Goal: Task Accomplishment & Management: Complete application form

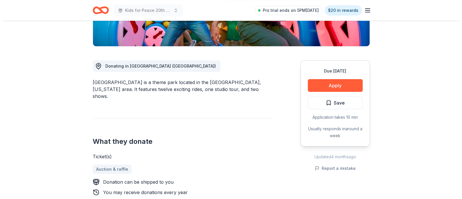
scroll to position [129, 0]
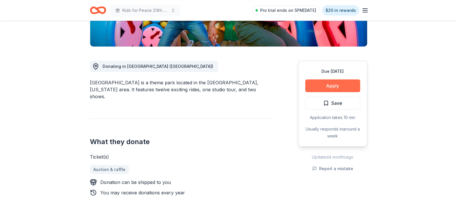
click at [331, 88] on button "Apply" at bounding box center [332, 85] width 55 height 13
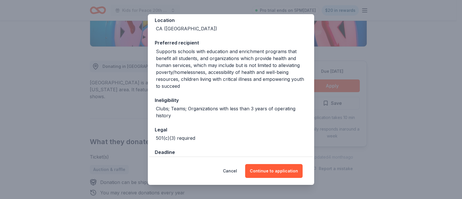
scroll to position [75, 0]
click at [278, 171] on button "Continue to application" at bounding box center [273, 171] width 57 height 14
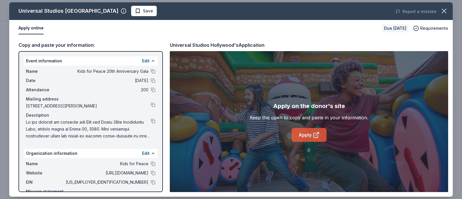
click at [307, 136] on link "Apply" at bounding box center [309, 135] width 35 height 14
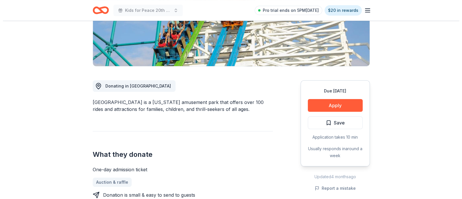
scroll to position [126, 0]
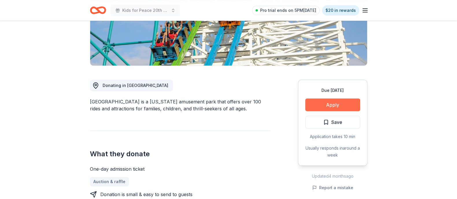
click at [326, 98] on button "Apply" at bounding box center [332, 104] width 55 height 13
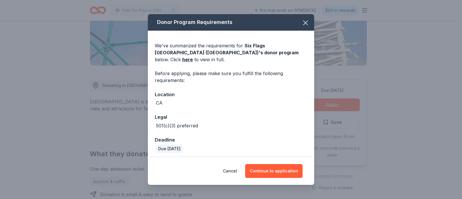
scroll to position [18, 0]
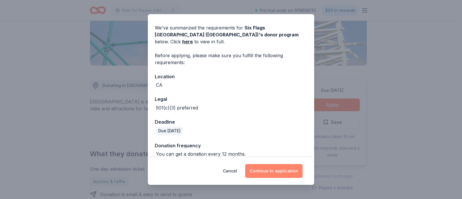
click at [274, 174] on button "Continue to application" at bounding box center [273, 171] width 57 height 14
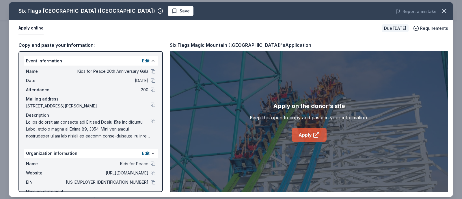
click at [308, 139] on link "Apply" at bounding box center [309, 135] width 35 height 14
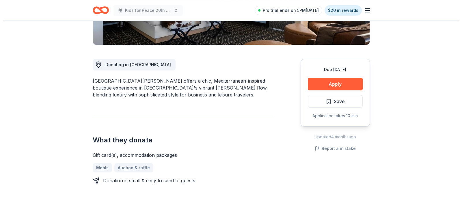
scroll to position [142, 0]
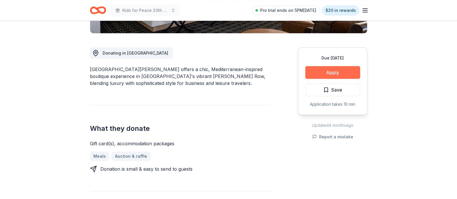
click at [331, 72] on button "Apply" at bounding box center [332, 72] width 55 height 13
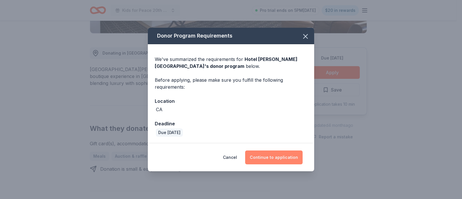
click at [283, 153] on button "Continue to application" at bounding box center [273, 157] width 57 height 14
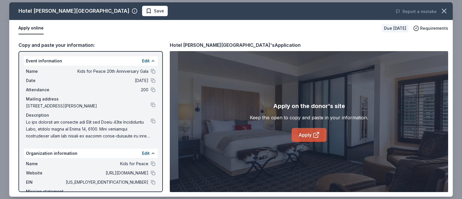
click at [306, 132] on link "Apply" at bounding box center [309, 135] width 35 height 14
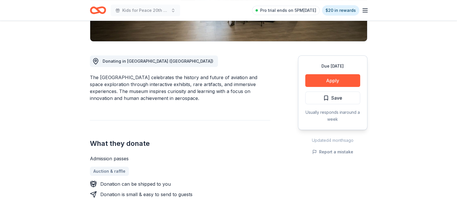
scroll to position [134, 0]
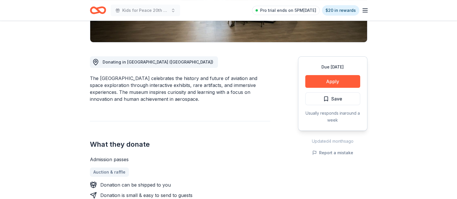
click at [247, 124] on div "What they donate Admission passes Auction & raffle Donation can be shipped to y…" at bounding box center [180, 160] width 180 height 78
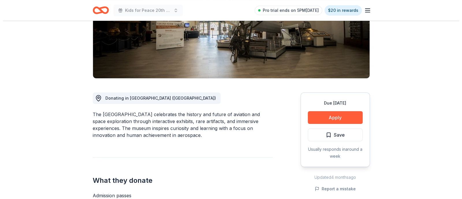
scroll to position [96, 0]
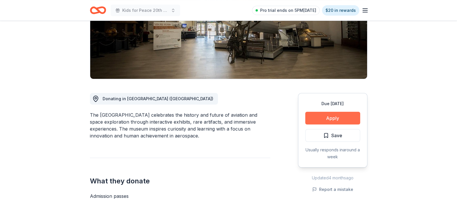
click at [327, 117] on button "Apply" at bounding box center [332, 118] width 55 height 13
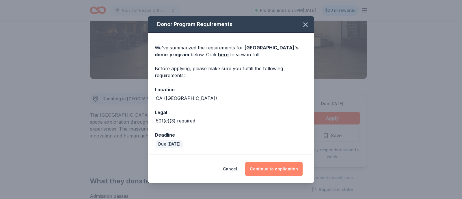
click at [287, 169] on button "Continue to application" at bounding box center [273, 169] width 57 height 14
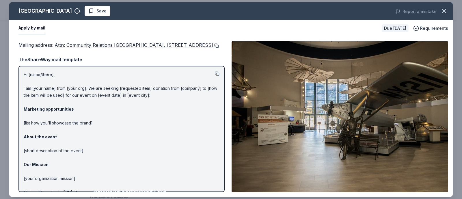
click at [213, 48] on button at bounding box center [216, 45] width 6 height 5
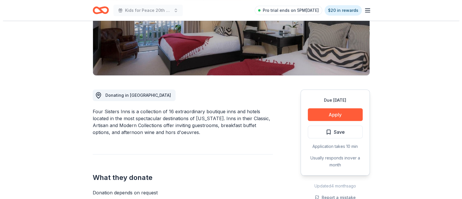
scroll to position [97, 0]
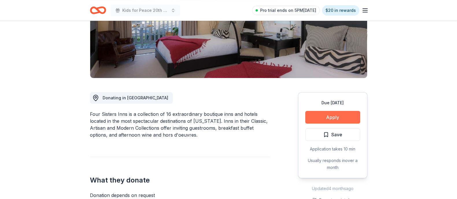
click at [337, 115] on button "Apply" at bounding box center [332, 117] width 55 height 13
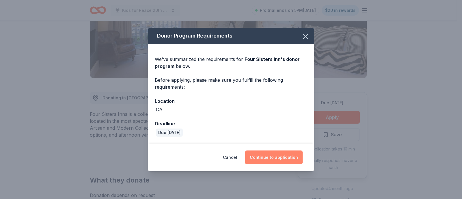
click at [274, 159] on button "Continue to application" at bounding box center [273, 157] width 57 height 14
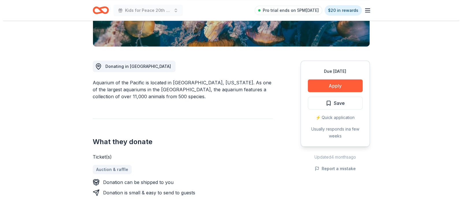
scroll to position [130, 0]
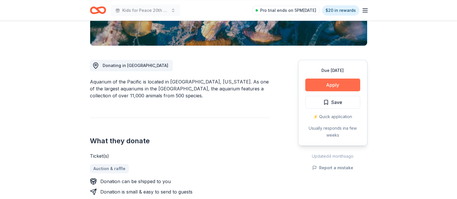
click at [341, 84] on button "Apply" at bounding box center [332, 85] width 55 height 13
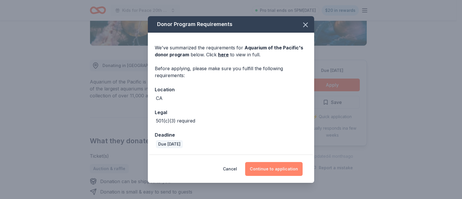
click at [265, 166] on button "Continue to application" at bounding box center [273, 169] width 57 height 14
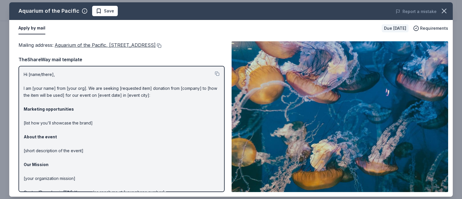
click at [161, 44] on button at bounding box center [159, 45] width 6 height 5
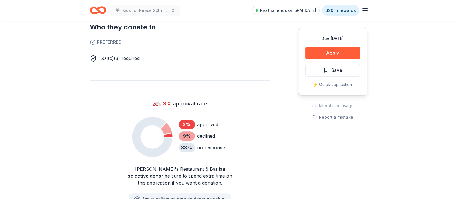
scroll to position [330, 0]
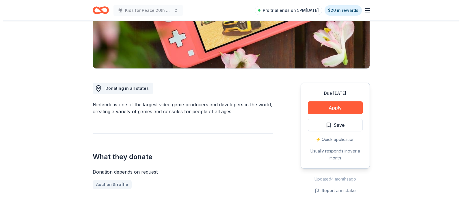
scroll to position [107, 0]
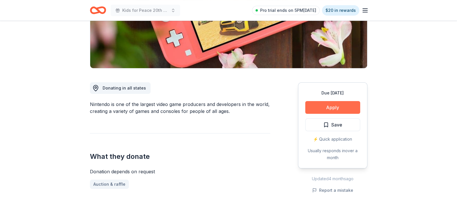
click at [333, 104] on button "Apply" at bounding box center [332, 107] width 55 height 13
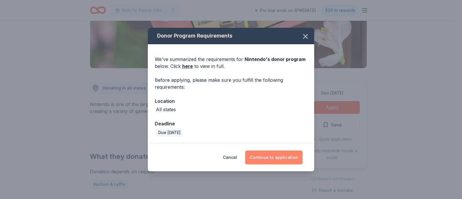
click at [271, 155] on button "Continue to application" at bounding box center [273, 157] width 57 height 14
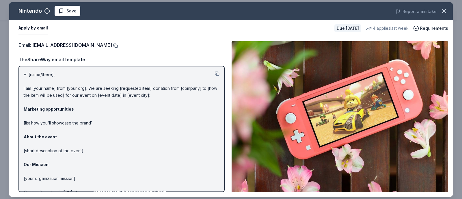
click at [118, 45] on button at bounding box center [115, 45] width 6 height 5
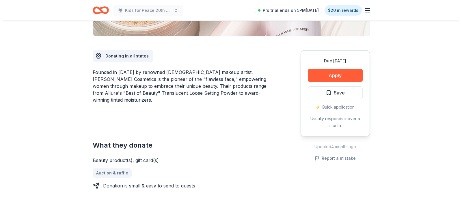
scroll to position [148, 0]
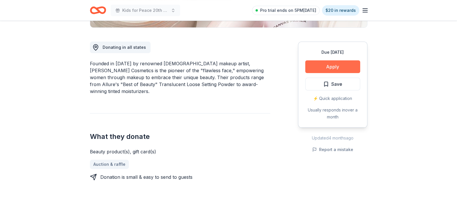
click at [346, 65] on button "Apply" at bounding box center [332, 66] width 55 height 13
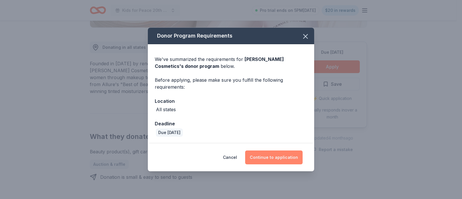
click at [269, 160] on button "Continue to application" at bounding box center [273, 157] width 57 height 14
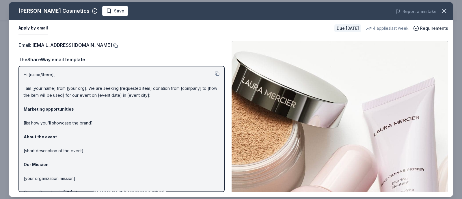
click at [112, 46] on button at bounding box center [115, 45] width 6 height 5
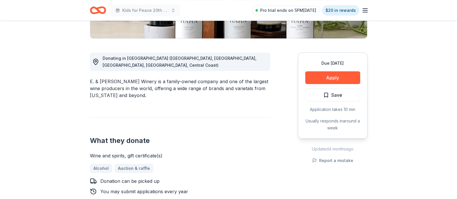
scroll to position [135, 0]
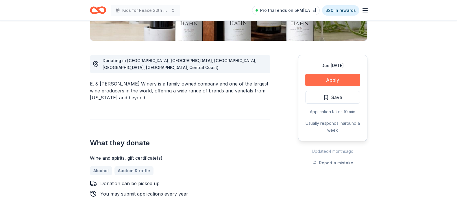
click at [318, 80] on button "Apply" at bounding box center [332, 80] width 55 height 13
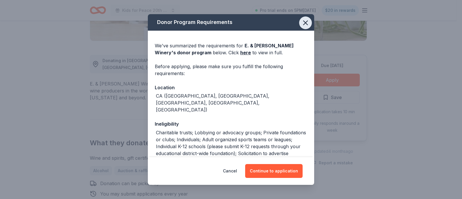
click at [304, 23] on icon "button" at bounding box center [306, 23] width 4 height 4
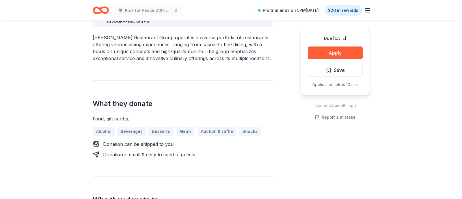
scroll to position [178, 0]
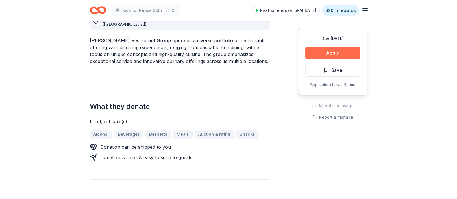
click at [338, 54] on button "Apply" at bounding box center [332, 53] width 55 height 13
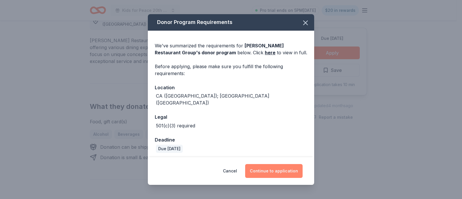
click at [269, 168] on button "Continue to application" at bounding box center [273, 171] width 57 height 14
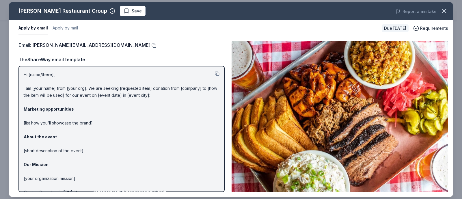
click at [150, 46] on button at bounding box center [153, 45] width 6 height 5
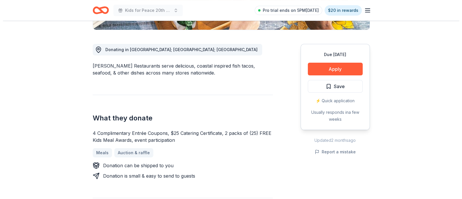
scroll to position [146, 0]
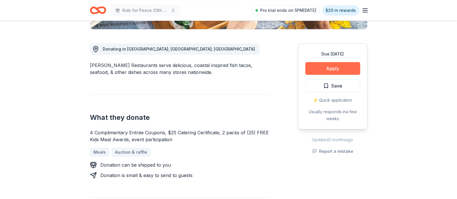
click at [341, 63] on button "Apply" at bounding box center [332, 68] width 55 height 13
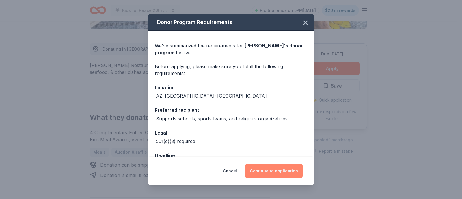
click at [259, 168] on button "Continue to application" at bounding box center [273, 171] width 57 height 14
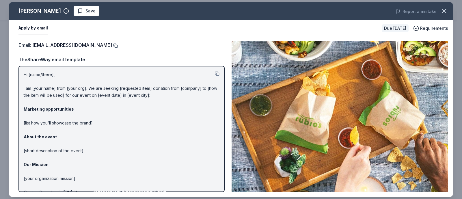
click at [112, 46] on button at bounding box center [115, 45] width 6 height 5
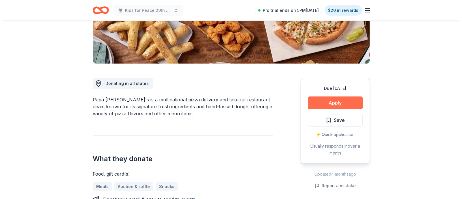
scroll to position [110, 0]
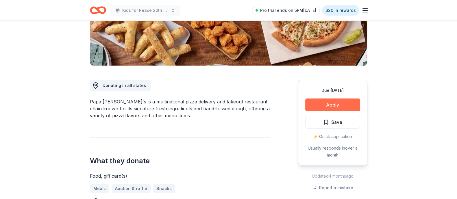
click at [330, 103] on button "Apply" at bounding box center [332, 104] width 55 height 13
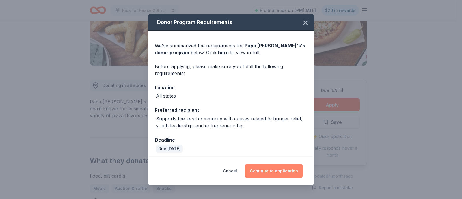
click at [268, 171] on button "Continue to application" at bounding box center [273, 171] width 57 height 14
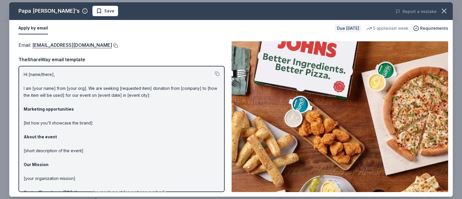
click at [112, 46] on button at bounding box center [115, 45] width 6 height 5
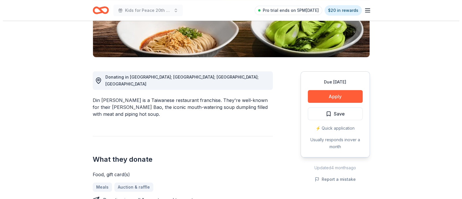
scroll to position [126, 0]
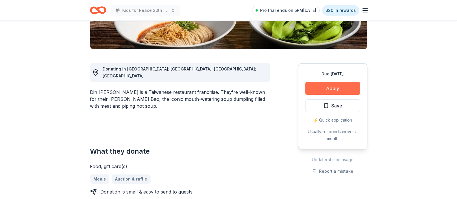
click at [331, 90] on button "Apply" at bounding box center [332, 88] width 55 height 13
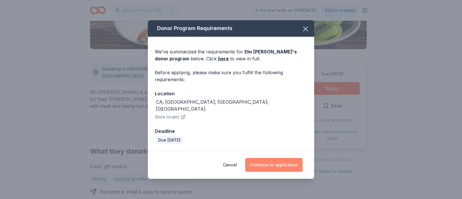
click at [266, 159] on button "Continue to application" at bounding box center [273, 165] width 57 height 14
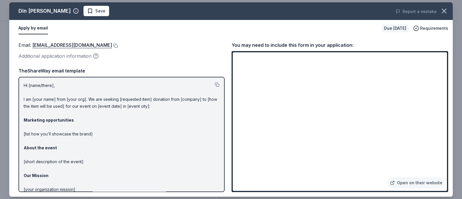
click at [116, 45] on div "Email : guestservices@dintaifungusa.com" at bounding box center [121, 45] width 206 height 8
click at [112, 47] on button at bounding box center [115, 45] width 6 height 5
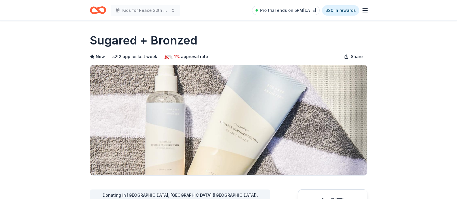
scroll to position [45, 0]
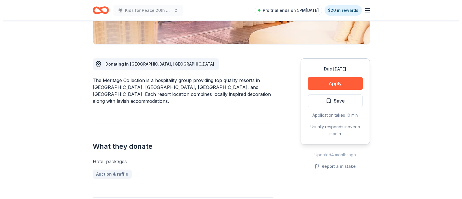
scroll to position [132, 0]
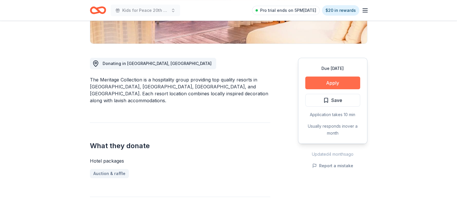
click at [341, 81] on button "Apply" at bounding box center [332, 83] width 55 height 13
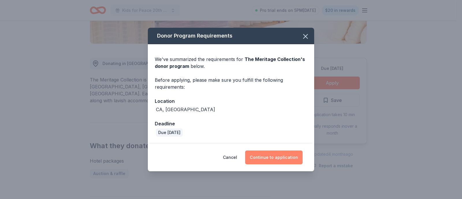
click at [270, 161] on button "Continue to application" at bounding box center [273, 157] width 57 height 14
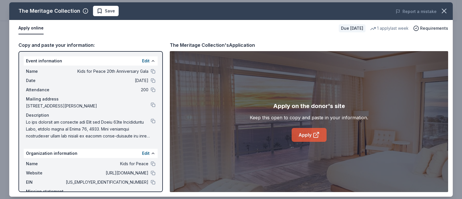
click at [310, 135] on link "Apply" at bounding box center [309, 135] width 35 height 14
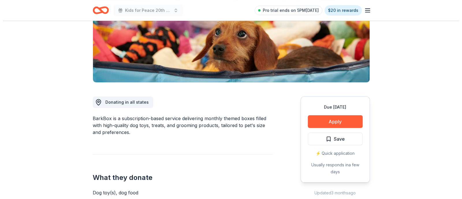
scroll to position [92, 0]
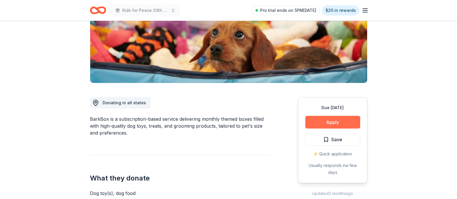
click at [334, 122] on button "Apply" at bounding box center [332, 122] width 55 height 13
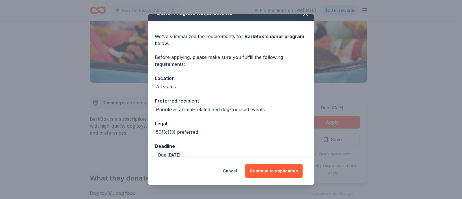
scroll to position [18, 0]
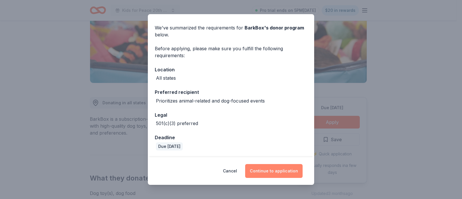
click at [281, 173] on button "Continue to application" at bounding box center [273, 171] width 57 height 14
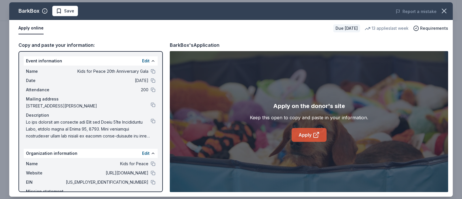
click at [301, 135] on link "Apply" at bounding box center [309, 135] width 35 height 14
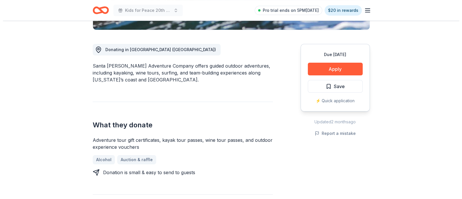
scroll to position [147, 0]
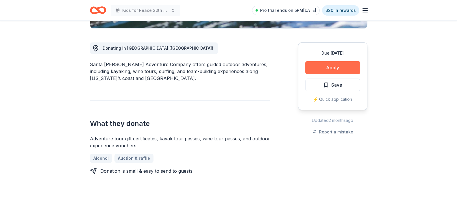
click at [339, 70] on button "Apply" at bounding box center [332, 67] width 55 height 13
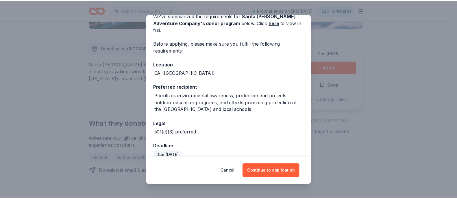
scroll to position [0, 0]
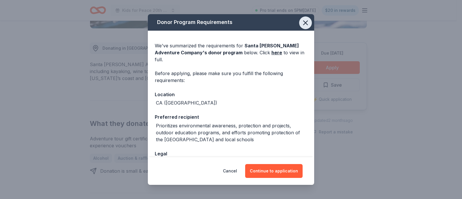
click at [302, 24] on icon "button" at bounding box center [306, 23] width 8 height 8
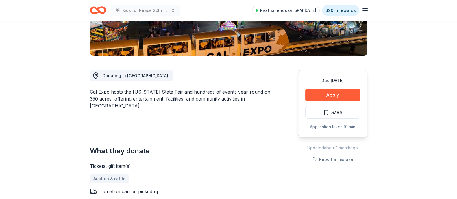
scroll to position [120, 0]
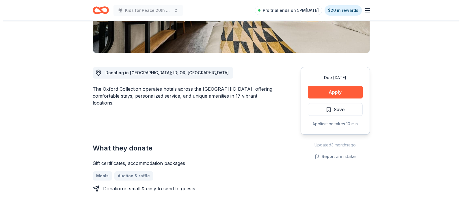
scroll to position [124, 0]
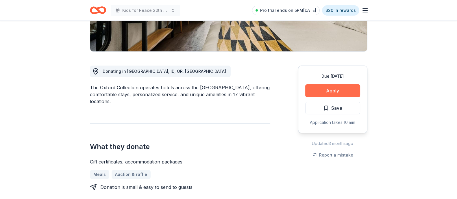
click at [322, 91] on button "Apply" at bounding box center [332, 90] width 55 height 13
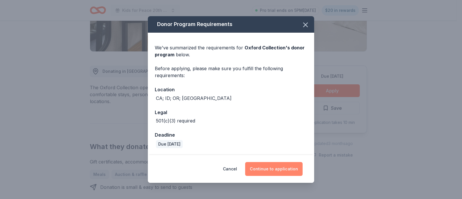
click at [280, 174] on button "Continue to application" at bounding box center [273, 169] width 57 height 14
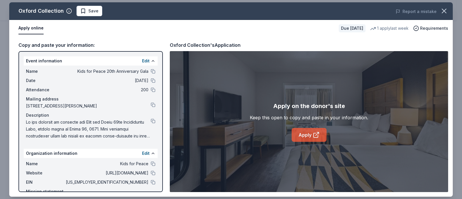
click at [299, 134] on link "Apply" at bounding box center [309, 135] width 35 height 14
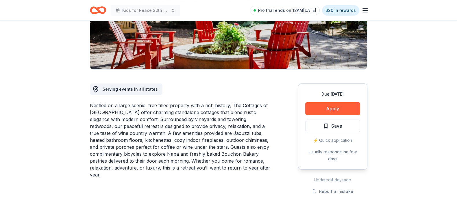
scroll to position [105, 0]
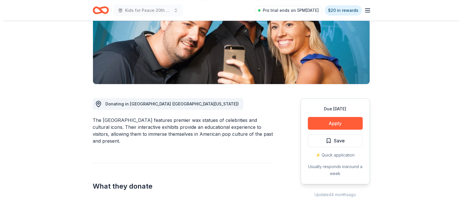
scroll to position [90, 0]
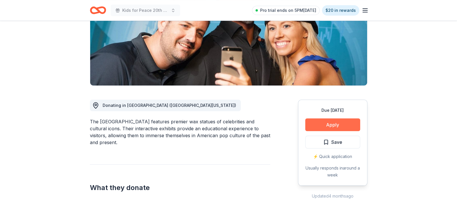
click at [322, 120] on button "Apply" at bounding box center [332, 124] width 55 height 13
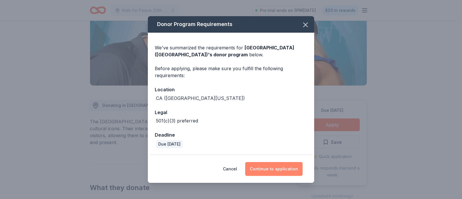
click at [274, 172] on button "Continue to application" at bounding box center [273, 169] width 57 height 14
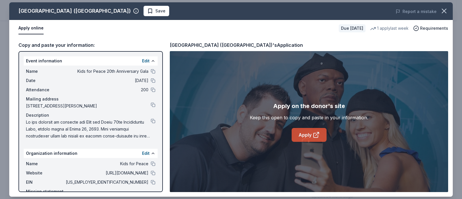
click at [313, 136] on icon at bounding box center [316, 134] width 7 height 7
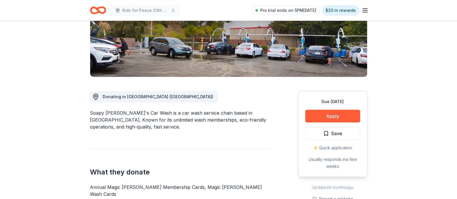
scroll to position [100, 0]
